Goal: Task Accomplishment & Management: Use online tool/utility

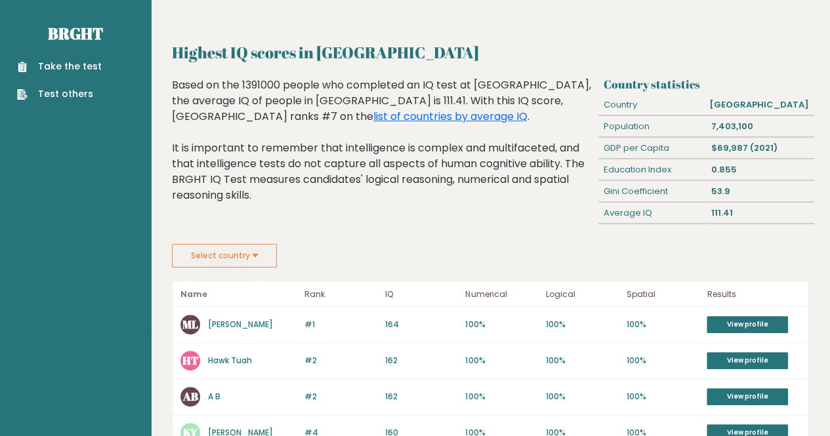
click at [249, 252] on button "Select country" at bounding box center [224, 256] width 105 height 24
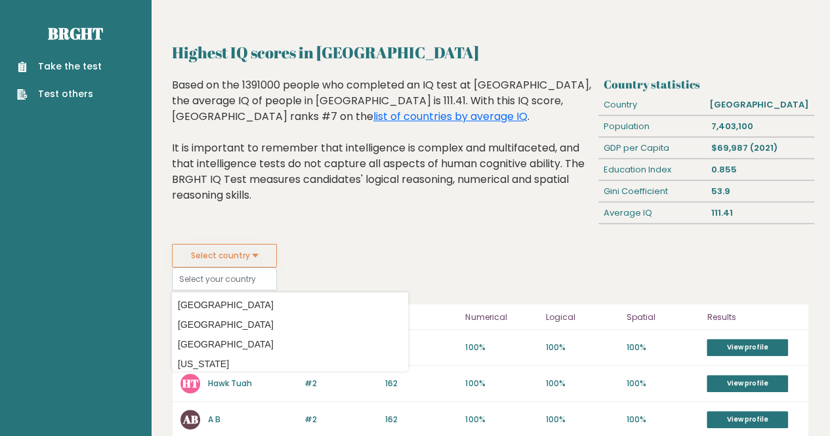
click at [307, 205] on div "Based on the 1391000 people who completed an IQ test at BRGHT, the average IQ o…" at bounding box center [382, 150] width 421 height 146
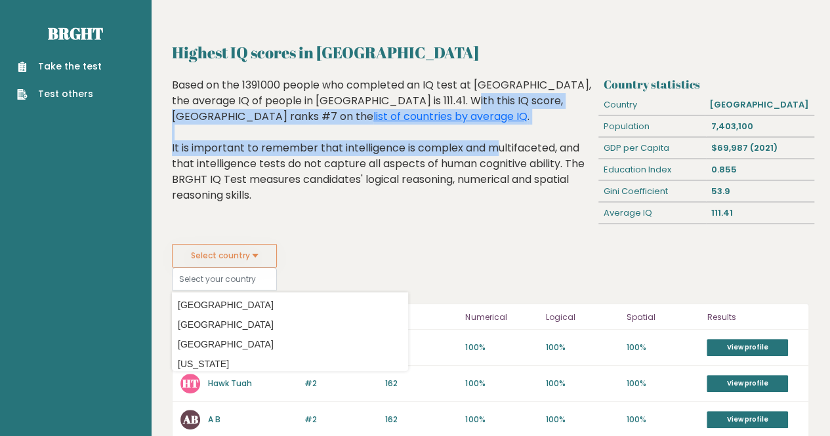
drag, startPoint x: 365, startPoint y: 99, endPoint x: 398, endPoint y: 153, distance: 62.7
click at [398, 153] on div "Based on the 1391000 people who completed an IQ test at BRGHT, the average IQ o…" at bounding box center [382, 150] width 421 height 146
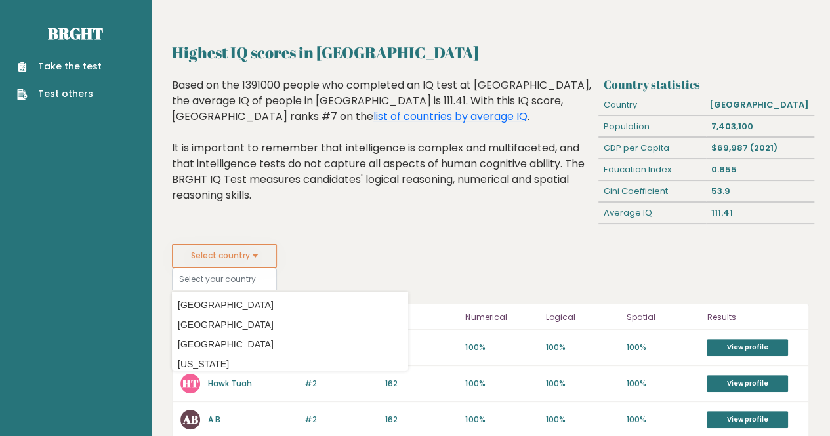
click at [442, 196] on div "Based on the 1391000 people who completed an IQ test at BRGHT, the average IQ o…" at bounding box center [382, 150] width 421 height 146
click at [215, 251] on button "Select country" at bounding box center [224, 256] width 105 height 24
click at [360, 222] on div "Based on the 1391000 people who completed an IQ test at BRGHT, the average IQ o…" at bounding box center [382, 150] width 421 height 146
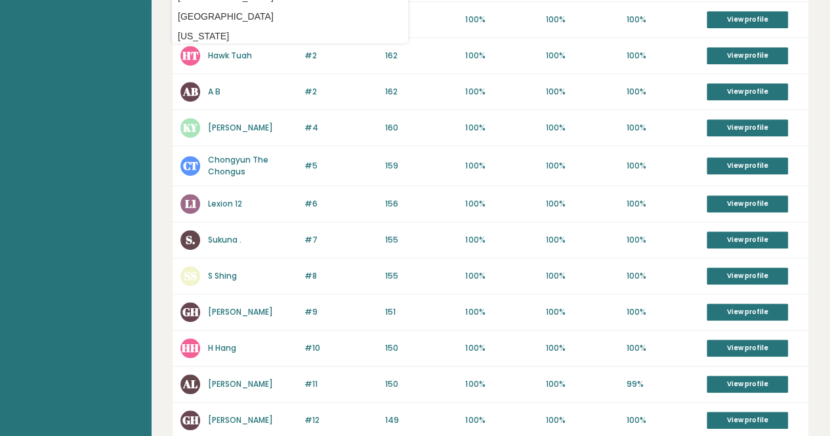
click at [387, 207] on div "#6 L1 Lexion 12 157 #6 156 100% 100% 100% View profile" at bounding box center [491, 204] width 636 height 36
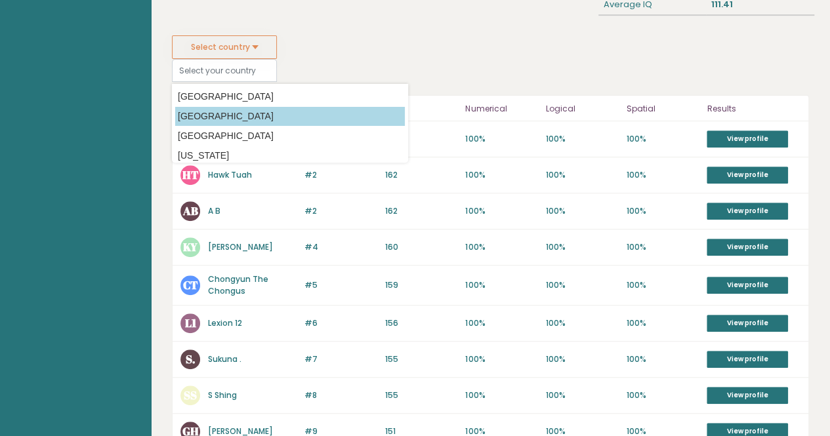
scroll to position [197, 0]
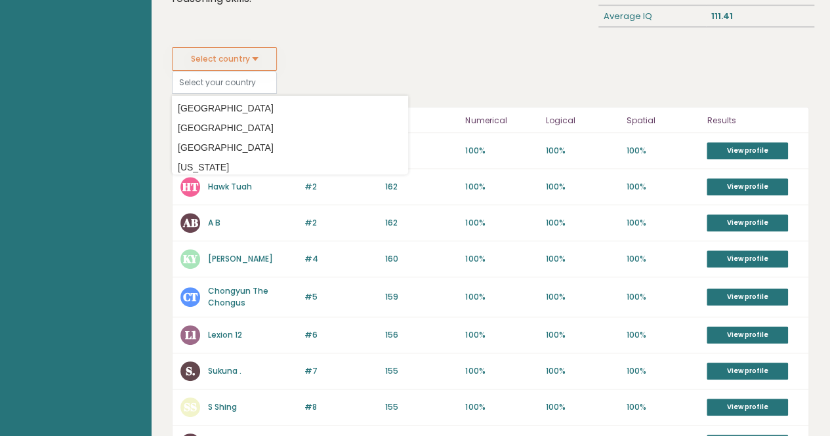
click at [421, 81] on div "Select country Country Afghanistan Albania Algeria American Samoa Andorra Angol…" at bounding box center [490, 70] width 637 height 47
drag, startPoint x: 335, startPoint y: 70, endPoint x: 278, endPoint y: 94, distance: 61.2
click at [333, 70] on fieldset "Select country Country Afghanistan Albania Algeria American Samoa Andorra Angol…" at bounding box center [290, 70] width 236 height 47
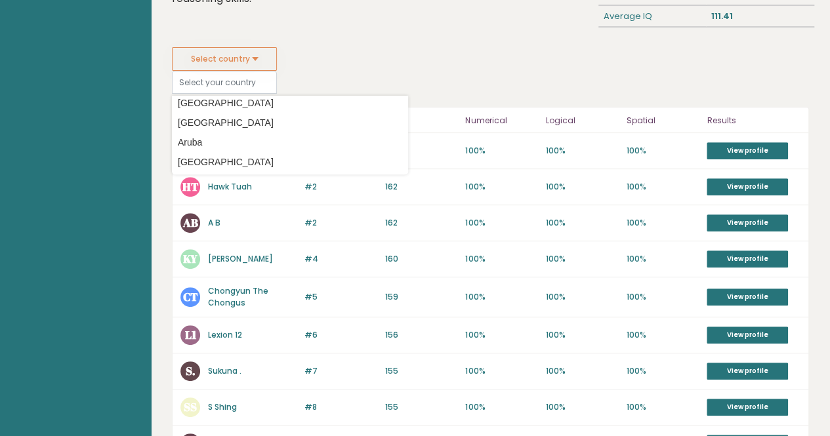
scroll to position [328, 0]
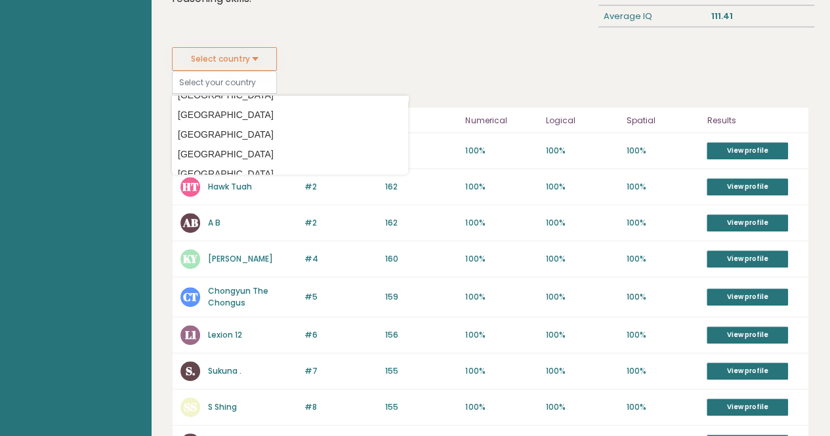
click at [66, 193] on aside "Brght Take the test Test others" at bounding box center [75, 374] width 151 height 1143
click at [217, 228] on div "AB A B" at bounding box center [238, 223] width 116 height 20
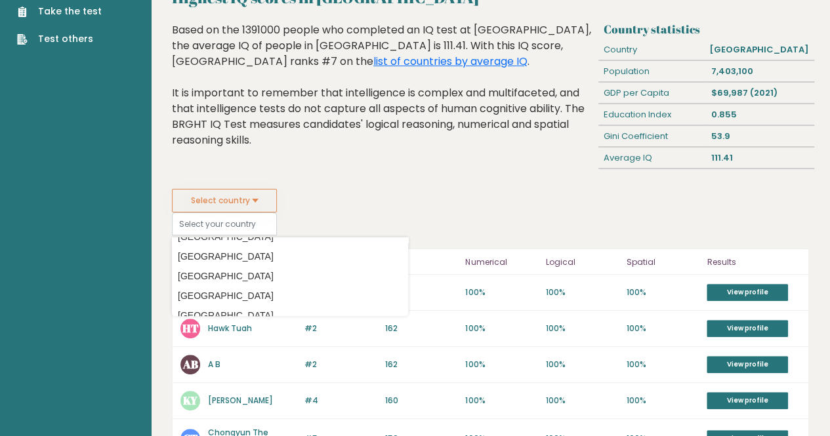
scroll to position [0, 0]
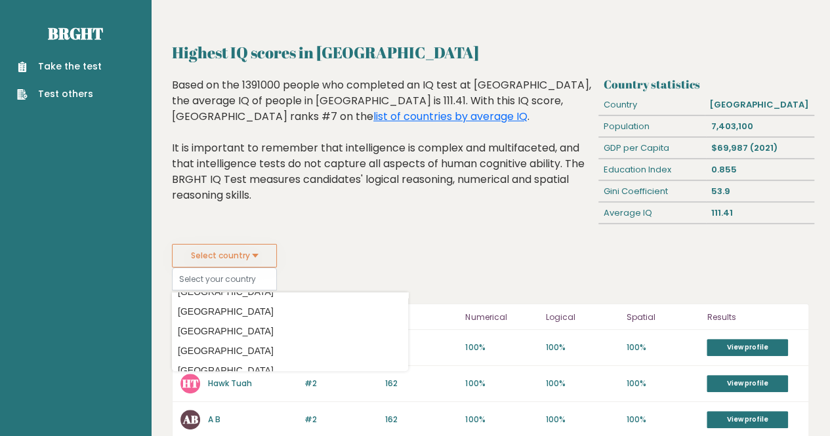
click at [74, 66] on link "Take the test" at bounding box center [59, 67] width 85 height 14
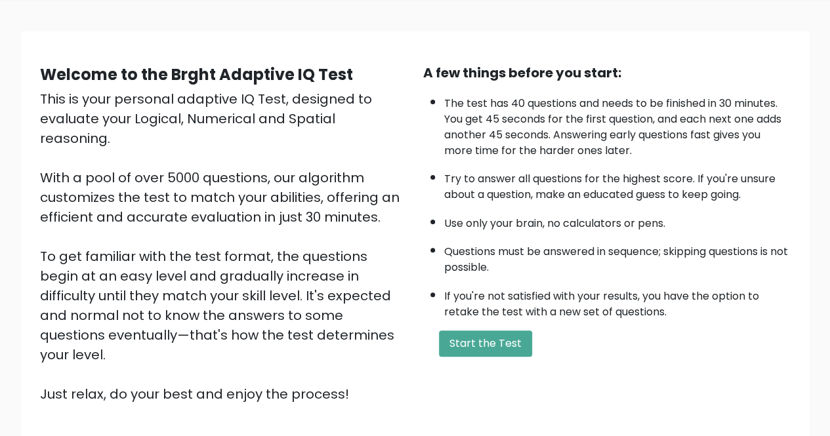
scroll to position [131, 0]
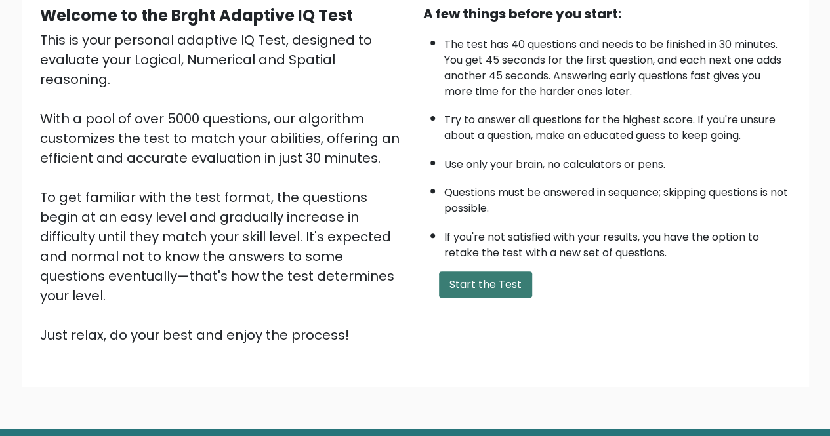
click at [468, 276] on button "Start the Test" at bounding box center [485, 285] width 93 height 26
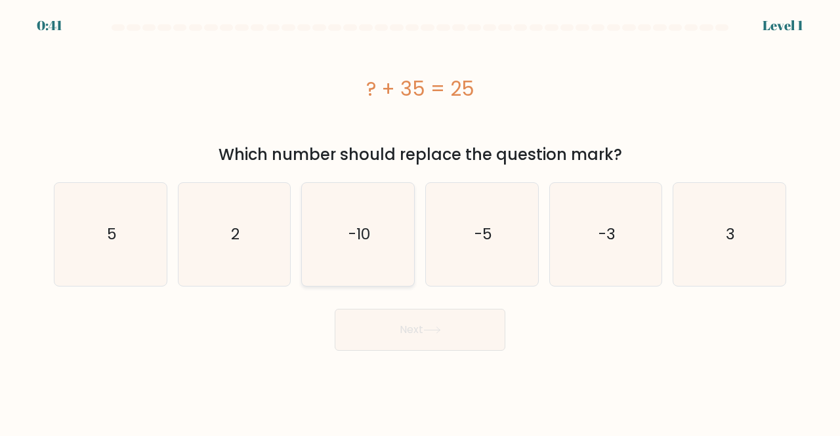
click at [354, 216] on icon "-10" at bounding box center [357, 234] width 103 height 103
click at [420, 218] on input "c. -10" at bounding box center [420, 219] width 1 height 3
radio input "true"
click at [415, 319] on button "Next" at bounding box center [420, 330] width 171 height 42
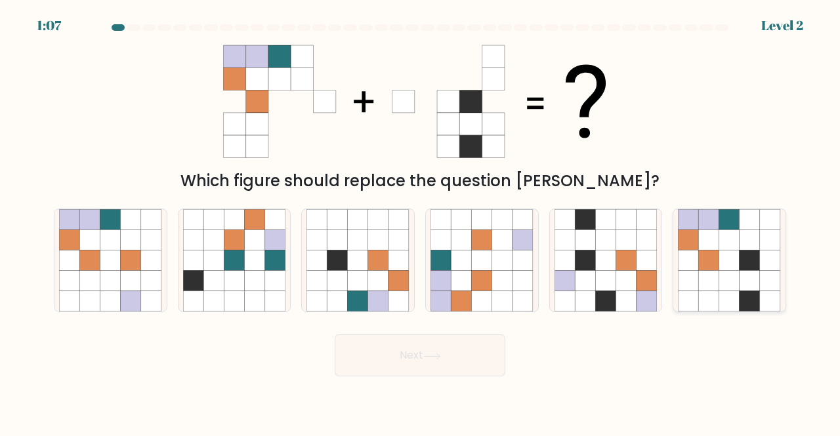
click at [703, 250] on icon at bounding box center [709, 240] width 20 height 20
click at [420, 222] on input "f." at bounding box center [420, 219] width 1 height 3
radio input "true"
click at [448, 359] on button "Next" at bounding box center [420, 356] width 171 height 42
